Goal: Task Accomplishment & Management: Complete application form

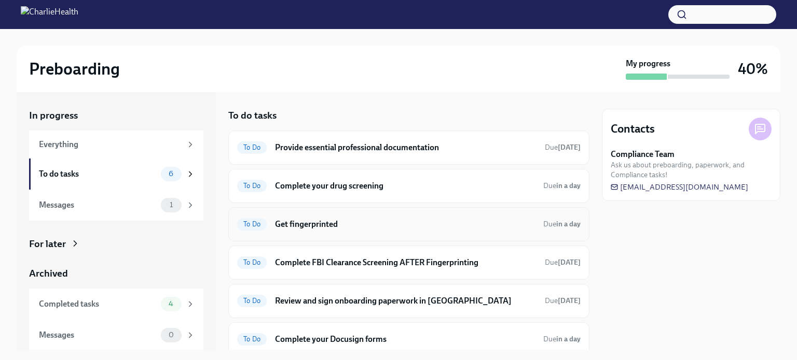
click at [300, 220] on h6 "Get fingerprinted" at bounding box center [405, 224] width 260 height 11
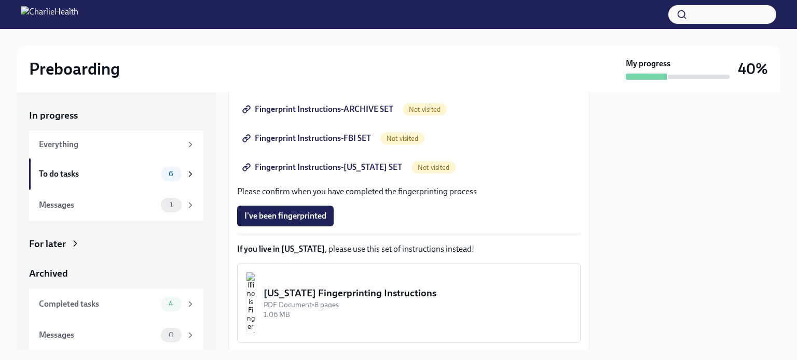
scroll to position [207, 0]
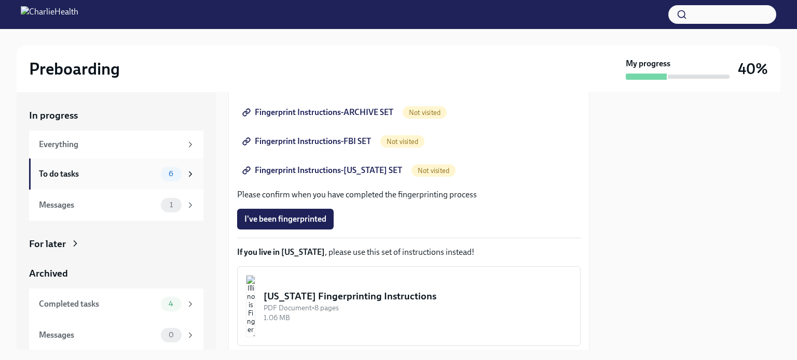
click at [121, 170] on div "To do tasks" at bounding box center [98, 174] width 118 height 11
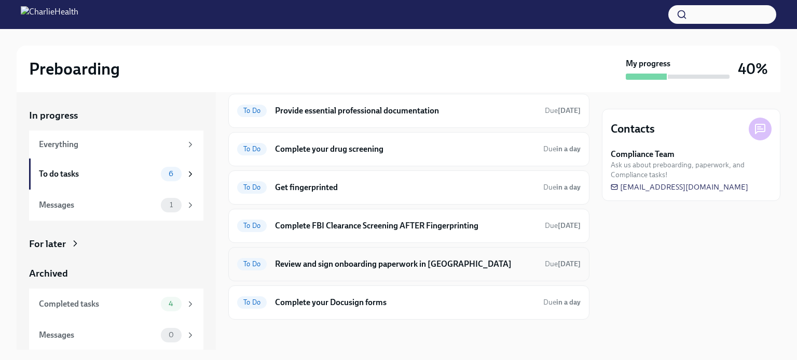
scroll to position [38, 0]
click at [334, 298] on h6 "Complete your Docusign forms" at bounding box center [405, 301] width 260 height 11
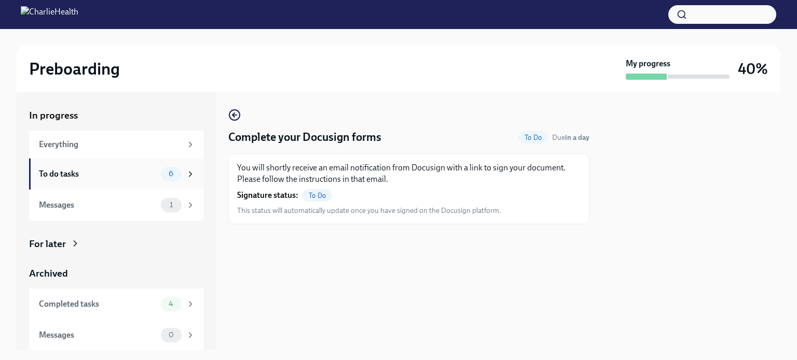
click at [145, 170] on div "To do tasks" at bounding box center [98, 174] width 118 height 11
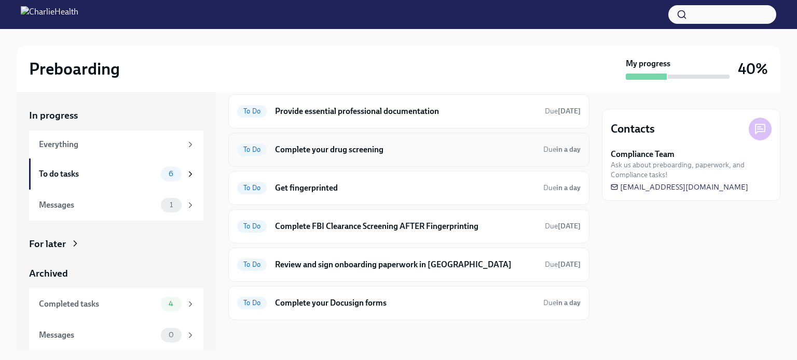
scroll to position [38, 0]
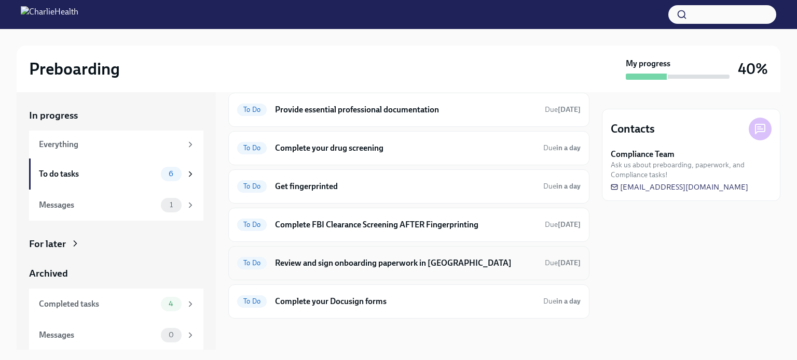
click at [315, 261] on h6 "Review and sign onboarding paperwork in [GEOGRAPHIC_DATA]" at bounding box center [405, 263] width 261 height 11
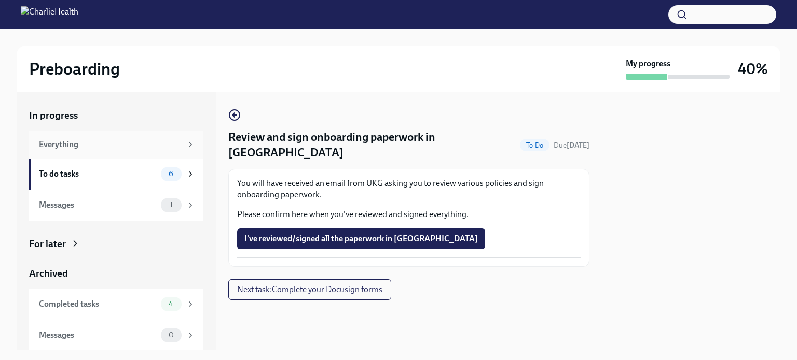
click at [89, 141] on div "Everything" at bounding box center [110, 144] width 143 height 11
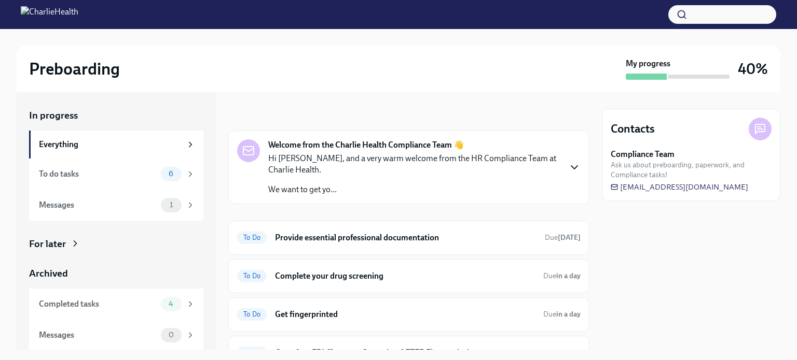
click at [569, 168] on icon "button" at bounding box center [574, 167] width 12 height 12
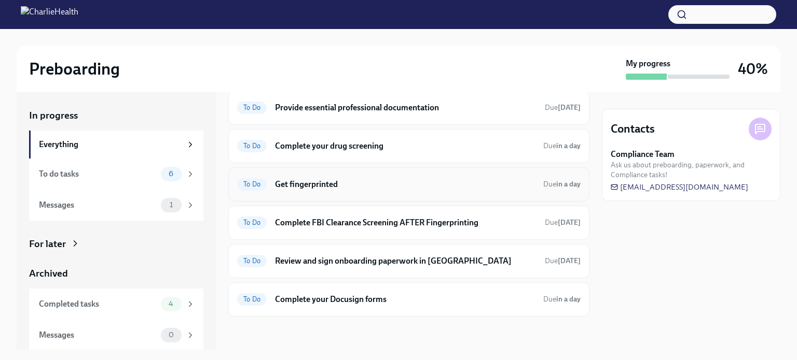
scroll to position [363, 0]
click at [329, 267] on h6 "Review and sign onboarding paperwork in [GEOGRAPHIC_DATA]" at bounding box center [405, 261] width 261 height 11
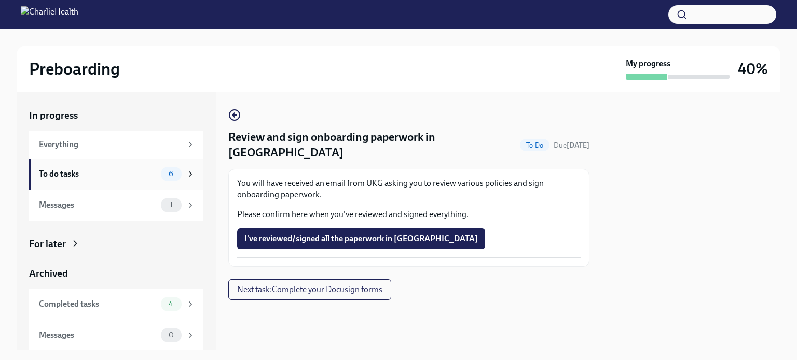
click at [119, 178] on div "To do tasks" at bounding box center [98, 174] width 118 height 11
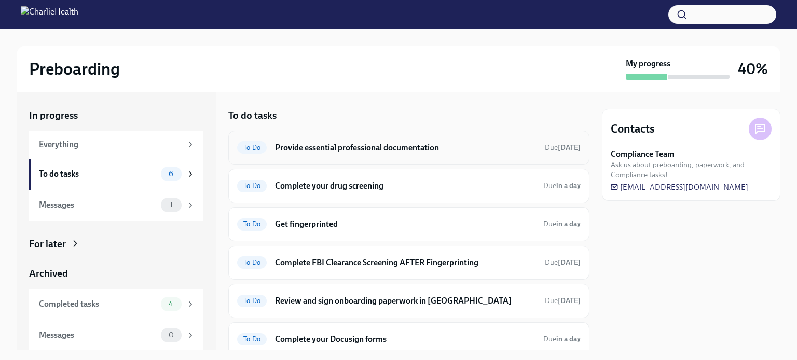
click at [297, 154] on div "To Do Provide essential professional documentation Due [DATE]" at bounding box center [408, 148] width 343 height 17
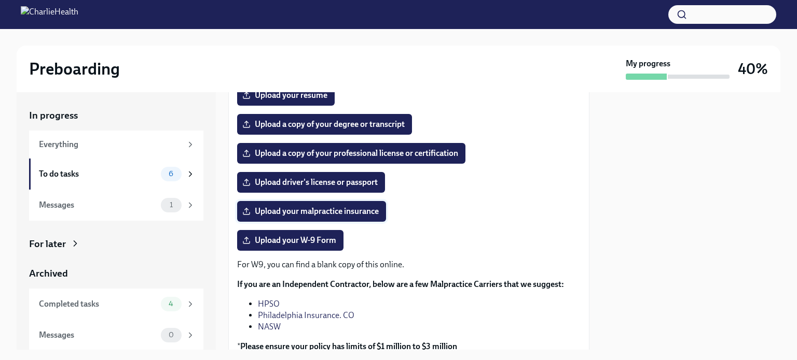
scroll to position [207, 0]
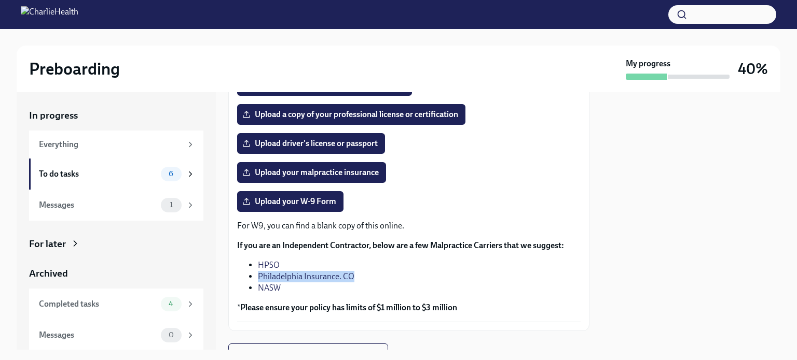
drag, startPoint x: 356, startPoint y: 277, endPoint x: 259, endPoint y: 275, distance: 97.5
click at [259, 275] on li "Philadelphia Insurance. CO" at bounding box center [419, 276] width 323 height 11
copy link "Philadelphia Insurance. CO"
click at [449, 187] on div "The following documents are needed to complete your contractor profile and, in …" at bounding box center [408, 139] width 343 height 368
click at [74, 177] on div "To do tasks" at bounding box center [98, 174] width 118 height 11
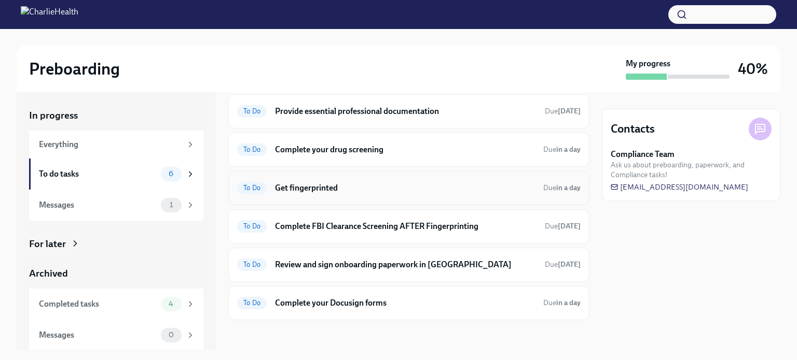
scroll to position [38, 0]
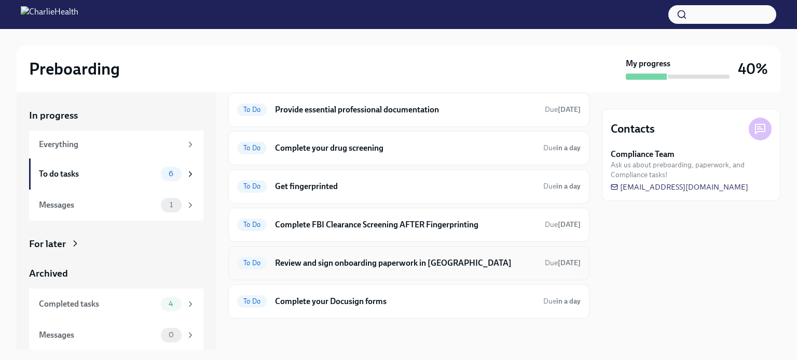
click at [392, 262] on h6 "Review and sign onboarding paperwork in [GEOGRAPHIC_DATA]" at bounding box center [405, 263] width 261 height 11
